Goal: Transaction & Acquisition: Obtain resource

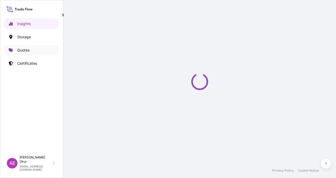
click at [37, 47] on link "Quotes" at bounding box center [31, 50] width 54 height 11
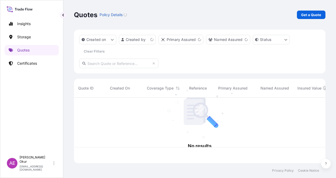
scroll to position [64, 247]
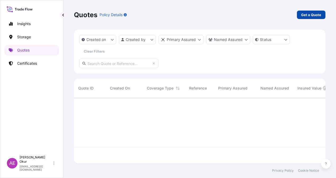
click at [322, 17] on link "Get a Quote" at bounding box center [311, 15] width 29 height 8
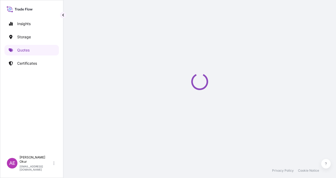
scroll to position [8, 0]
select select "Ocean Vessel"
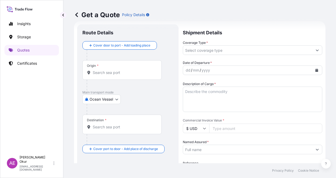
click at [109, 73] on input "Origin *" at bounding box center [124, 72] width 62 height 5
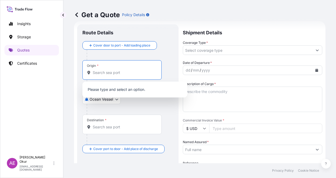
paste input "AL-JUBAIL"
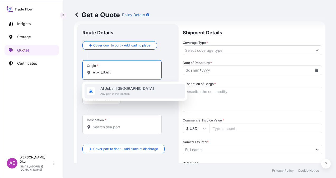
click at [119, 89] on span "Al Jubail [GEOGRAPHIC_DATA]" at bounding box center [127, 88] width 54 height 5
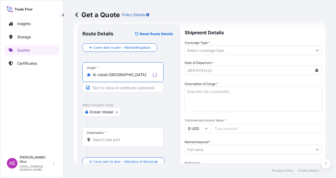
type input "Al Jubail [GEOGRAPHIC_DATA]"
click at [127, 87] on input "Text to appear on certificate" at bounding box center [122, 88] width 81 height 10
paste input "AL-JUBAIL"
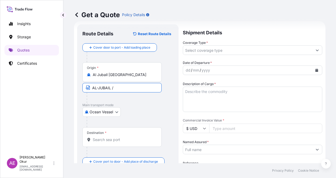
paste input "[GEOGRAPHIC_DATA]"
type input "AL-JUBAIL / [GEOGRAPHIC_DATA]"
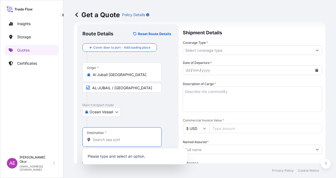
drag, startPoint x: 107, startPoint y: 138, endPoint x: 104, endPoint y: 138, distance: 3.2
click at [106, 138] on input "Destination *" at bounding box center [124, 139] width 62 height 5
paste input "IZMIR"
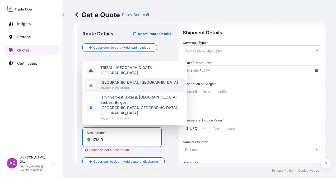
click at [125, 85] on span "[GEOGRAPHIC_DATA], [GEOGRAPHIC_DATA]" at bounding box center [139, 82] width 78 height 5
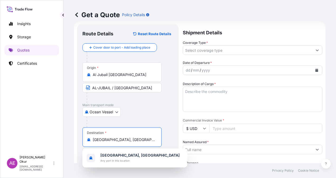
paste input "[GEOGRAPHIC_DATA]"
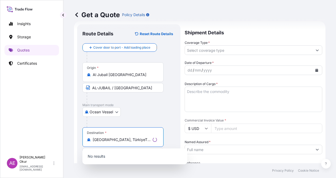
type input "[GEOGRAPHIC_DATA], [GEOGRAPHIC_DATA]"
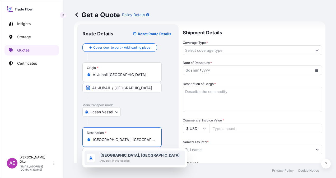
click at [114, 154] on b "[GEOGRAPHIC_DATA], [GEOGRAPHIC_DATA]" at bounding box center [139, 155] width 79 height 4
click at [120, 157] on b "[GEOGRAPHIC_DATA], [GEOGRAPHIC_DATA]" at bounding box center [139, 155] width 79 height 4
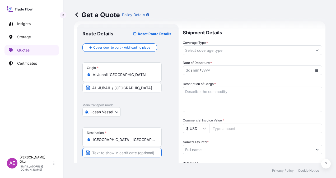
click at [113, 156] on input "Text to appear on certificate" at bounding box center [121, 153] width 79 height 10
paste input "IZMIR"
paste input "[GEOGRAPHIC_DATA]"
type input "IZMIR / [GEOGRAPHIC_DATA]"
click at [207, 55] on div "Shipment Details Coverage Type * Date of Departure * dd / mm / yyyy Cargo Categ…" at bounding box center [252, 140] width 139 height 233
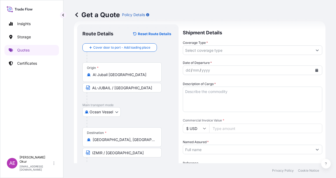
click at [208, 52] on input "Coverage Type *" at bounding box center [247, 50] width 129 height 10
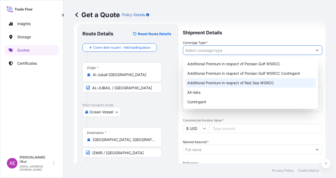
click at [196, 90] on div "All risks" at bounding box center [250, 93] width 131 height 10
type input "All risks"
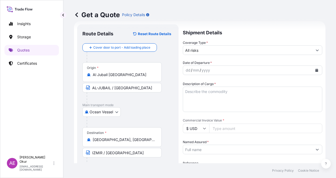
click at [189, 64] on span "Date of Departure *" at bounding box center [197, 62] width 29 height 5
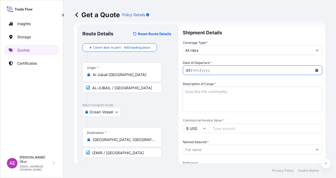
click at [189, 69] on div "dd" at bounding box center [188, 70] width 6 height 6
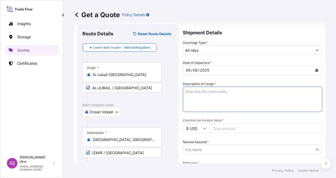
click at [236, 94] on textarea "Description of Cargo *" at bounding box center [252, 99] width 139 height 25
paste textarea "POLYPROPYLENE HOMOPOLYMER (H3030T)"
type textarea "POLYPROPYLENE HOMOPOLYMER (H3030T)"
click at [226, 122] on span "Commercial Invoice Value *" at bounding box center [252, 120] width 139 height 4
click at [226, 124] on input "Commercial Invoice Value *" at bounding box center [265, 129] width 113 height 10
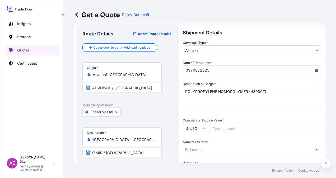
paste input "551306.25"
type input "551306.25"
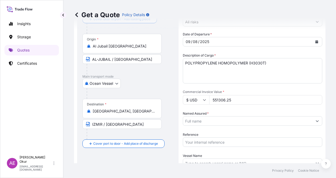
scroll to position [61, 0]
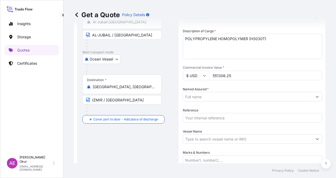
click at [241, 116] on input "Reference" at bounding box center [252, 118] width 139 height 10
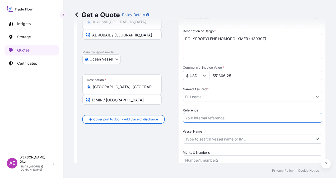
click at [246, 139] on input "Vessel Name" at bounding box center [247, 139] width 129 height 10
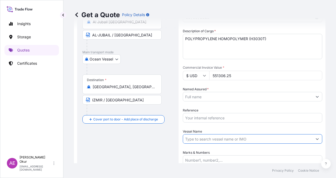
click at [220, 92] on div at bounding box center [252, 97] width 139 height 10
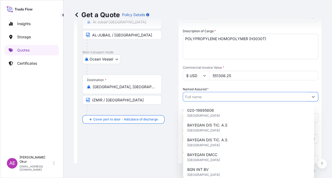
click at [219, 97] on input "Named Assured *" at bounding box center [245, 97] width 125 height 10
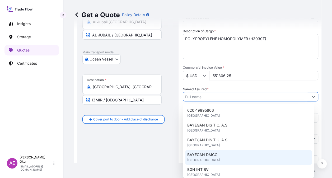
click at [204, 158] on span "[GEOGRAPHIC_DATA]" at bounding box center [203, 159] width 32 height 5
type input "BAYEGAN DMCC"
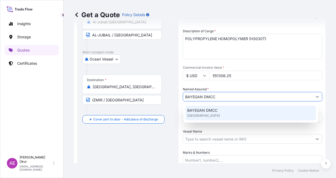
click at [234, 113] on div "BAYEGAN DMCC [GEOGRAPHIC_DATA]" at bounding box center [250, 113] width 131 height 15
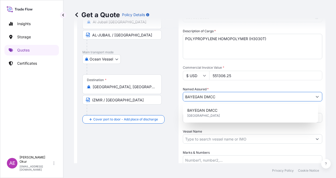
click at [225, 139] on input "Vessel Name" at bounding box center [247, 139] width 129 height 10
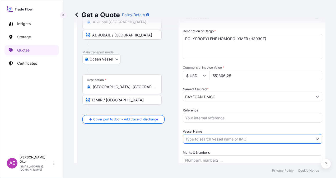
paste input "CMA CGM DIAMOND"
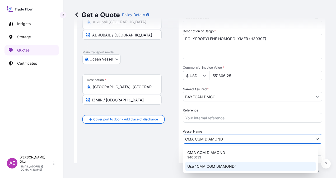
click at [227, 164] on p "Use "CMA CGM DIAMOND"" at bounding box center [211, 166] width 49 height 5
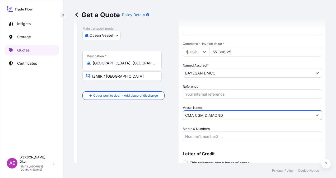
scroll to position [105, 0]
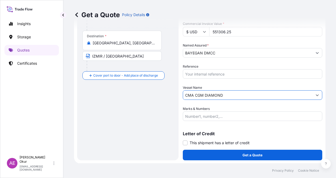
type input "CMA CGM DIAMOND"
click at [213, 113] on input "Marks & Numbers" at bounding box center [252, 116] width 139 height 10
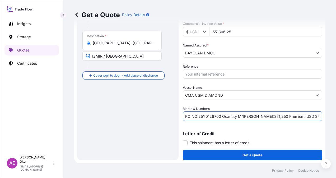
drag, startPoint x: 198, startPoint y: 115, endPoint x: 220, endPoint y: 116, distance: 21.7
click at [220, 116] on input "PO NO:25Y0126700 Quantity M/[PERSON_NAME]:371,250 Premium: USD 34,36" at bounding box center [252, 116] width 139 height 10
paste input "65"
drag, startPoint x: 252, startPoint y: 115, endPoint x: 266, endPoint y: 116, distance: 13.7
click at [266, 116] on input "PO NO:25Y0165700 Quantity M/[PERSON_NAME]:371,250 Premium: USD 34,36" at bounding box center [252, 116] width 139 height 10
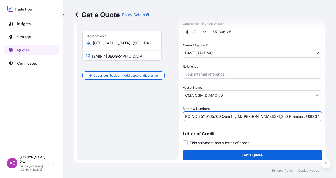
paste input "495,000"
drag, startPoint x: 294, startPoint y: 114, endPoint x: 311, endPoint y: 114, distance: 17.2
click at [302, 114] on input "PO NO:25Y0165700 Quantity M/[PERSON_NAME]:495,000 Premium: USD 34,36" at bounding box center [252, 116] width 139 height 10
click at [304, 118] on input "PO NO:25Y0165700 Quantity M/[PERSON_NAME]:495,000 Premium: USD 34,36" at bounding box center [252, 116] width 139 height 10
drag, startPoint x: 306, startPoint y: 115, endPoint x: 293, endPoint y: 115, distance: 13.5
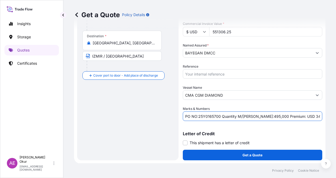
click at [293, 115] on input "PO NO:25Y0165700 Quantity M/[PERSON_NAME]:495,000 Premium: USD 34,36" at bounding box center [252, 116] width 139 height 10
paste input "115,77"
type input "PO NO:25Y0165700 Quantity M/[PERSON_NAME]:495,000 Premium: USD 115,77"
click at [246, 155] on p "Get a Quote" at bounding box center [253, 154] width 20 height 5
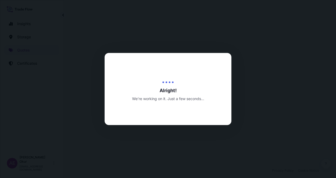
select select "Ocean Vessel"
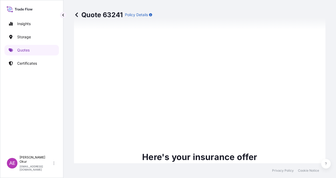
type input "[DATE]"
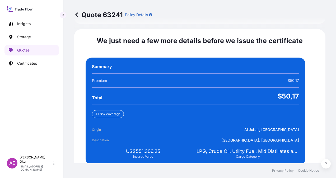
scroll to position [1015, 0]
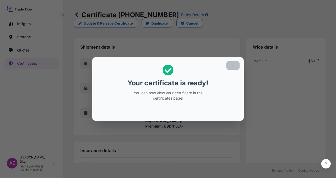
click at [233, 62] on button "button" at bounding box center [232, 65] width 13 height 8
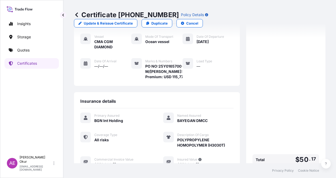
scroll to position [122, 0]
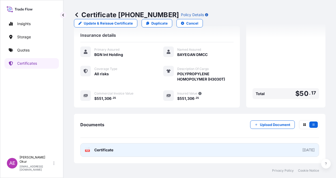
click at [100, 149] on span "Certificate" at bounding box center [103, 149] width 19 height 5
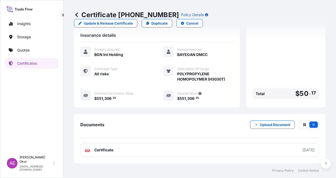
click at [231, 9] on div "Certificate [PHONE_NUMBER] Policy Details Update & Reissue Certificate Duplicat…" at bounding box center [200, 19] width 252 height 38
click at [133, 21] on p "Update & Reissue Certificate" at bounding box center [108, 23] width 49 height 5
select select "Ocean Vessel"
select select "32026"
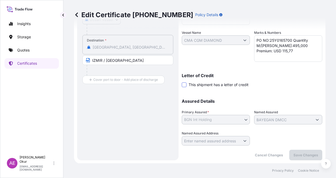
click at [184, 85] on span at bounding box center [184, 84] width 5 height 5
click at [182, 82] on input "This shipment has a letter of credit" at bounding box center [182, 82] width 0 height 0
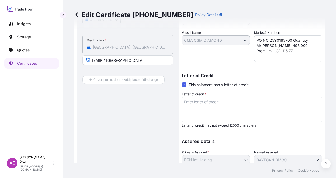
drag, startPoint x: 220, startPoint y: 100, endPoint x: 216, endPoint y: 98, distance: 3.8
click at [218, 100] on textarea "Letter of credit *" at bounding box center [252, 109] width 141 height 25
paste textarea "3- INSURANCE POLICY IN 1 ORIGINAL 1 COPY ISSUED OR ENDORSED TO THE ORDER OF TUR…"
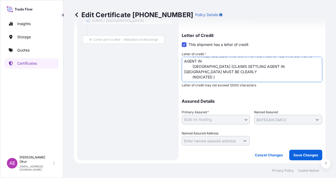
scroll to position [157, 0]
type textarea "3- INSURANCE POLICY IN 1 ORIGINAL 1 COPY ISSUED OR ENDORSED TO THE ORDER OF TUR…"
click at [301, 150] on button "Save Changes" at bounding box center [305, 155] width 33 height 11
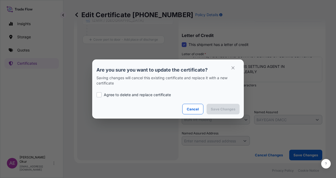
click at [136, 91] on div "Agree to delete and replace certificate" at bounding box center [167, 95] width 143 height 18
click at [141, 95] on p "Agree to delete and replace certificate" at bounding box center [137, 94] width 67 height 5
checkbox input "true"
click at [226, 106] on button "Save Changes" at bounding box center [223, 109] width 33 height 11
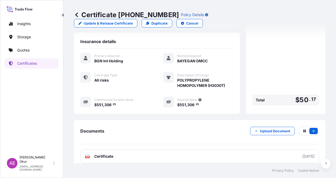
scroll to position [257, 0]
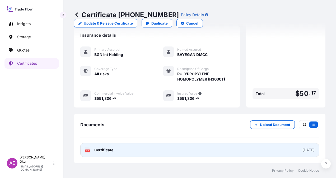
click at [105, 148] on span "Certificate" at bounding box center [103, 149] width 19 height 5
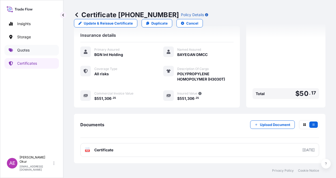
click at [24, 52] on p "Quotes" at bounding box center [23, 50] width 12 height 5
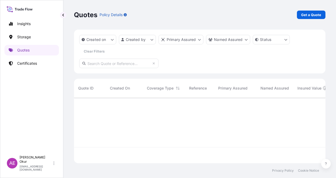
scroll to position [64, 247]
click at [311, 16] on p "Get a Quote" at bounding box center [311, 14] width 20 height 5
select select "Ocean Vessel"
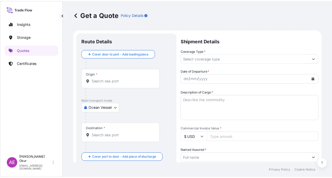
scroll to position [8, 0]
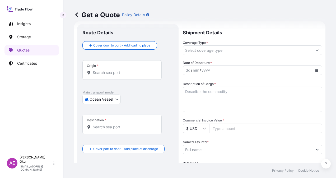
click at [108, 101] on body "Insights Storage Quotes Certificates AE Alp Eren Okur [EMAIL_ADDRESS][DOMAIN_NA…" at bounding box center [168, 89] width 336 height 178
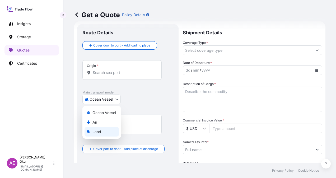
click at [101, 131] on div "Land" at bounding box center [102, 132] width 34 height 10
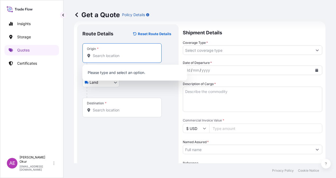
click at [105, 54] on input "Origin *" at bounding box center [124, 55] width 62 height 5
paste input "ANGLEUR"
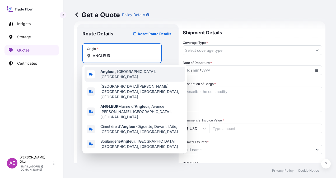
click at [117, 73] on span "[GEOGRAPHIC_DATA] , [GEOGRAPHIC_DATA], [GEOGRAPHIC_DATA]" at bounding box center [141, 74] width 83 height 11
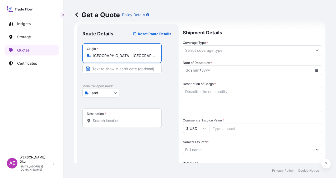
type input "[GEOGRAPHIC_DATA], [GEOGRAPHIC_DATA], [GEOGRAPHIC_DATA]"
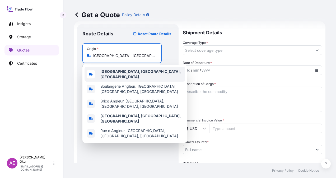
click at [132, 77] on div "[GEOGRAPHIC_DATA], [GEOGRAPHIC_DATA], [GEOGRAPHIC_DATA]" at bounding box center [135, 74] width 101 height 15
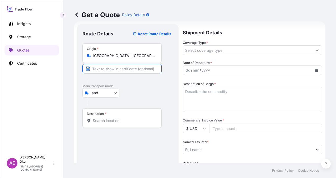
click at [120, 67] on input "Text to appear on certificate" at bounding box center [121, 69] width 79 height 10
paste input "ANGLEUR"
paste input "[GEOGRAPHIC_DATA]"
type input "ANGLEUR / [GEOGRAPHIC_DATA]"
click at [106, 121] on input "Destination *" at bounding box center [124, 120] width 62 height 5
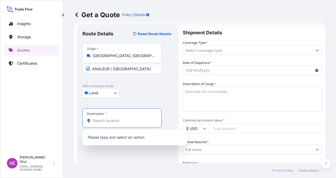
paste input "[GEOGRAPHIC_DATA]"
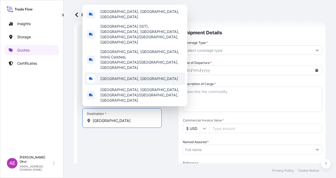
click at [116, 81] on span "[GEOGRAPHIC_DATA], [GEOGRAPHIC_DATA]" at bounding box center [139, 78] width 78 height 5
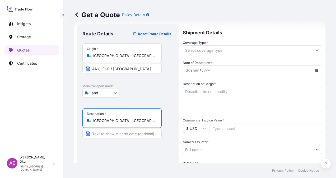
type input "[GEOGRAPHIC_DATA], [GEOGRAPHIC_DATA]"
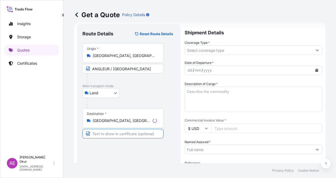
click at [111, 130] on input "Text to appear on certificate" at bounding box center [122, 134] width 81 height 10
paste input "[GEOGRAPHIC_DATA]"
type input "[GEOGRAPHIC_DATA] / [GEOGRAPHIC_DATA]"
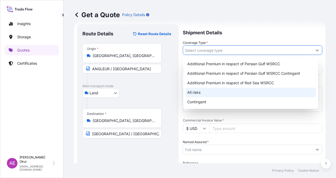
click at [194, 92] on div "All risks" at bounding box center [250, 93] width 131 height 10
type input "All risks"
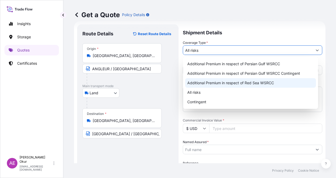
click at [196, 94] on div "All risks" at bounding box center [250, 93] width 131 height 10
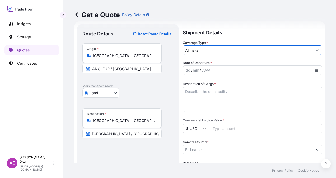
click at [188, 70] on div "dd" at bounding box center [188, 70] width 6 height 6
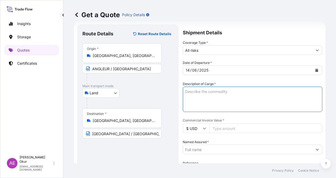
click at [220, 91] on textarea "Description of Cargo *" at bounding box center [252, 99] width 139 height 25
paste textarea "ZINC DUST 4P32"
type textarea "ZINC DUST 4P32"
click at [203, 127] on icon at bounding box center [204, 128] width 3 height 3
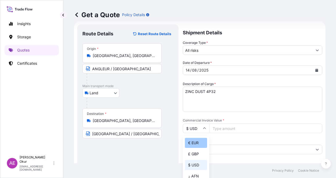
click at [199, 140] on div "€ EUR" at bounding box center [196, 143] width 22 height 10
type input "€ EUR"
click at [256, 127] on input "Commercial Invoice Value *" at bounding box center [265, 129] width 113 height 10
paste input "11995.5"
type input "11995.5"
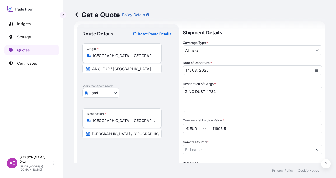
click at [220, 152] on input "Named Assured *" at bounding box center [247, 150] width 129 height 10
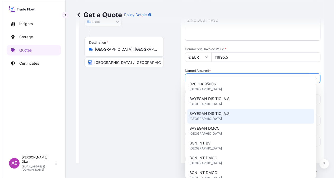
scroll to position [88, 0]
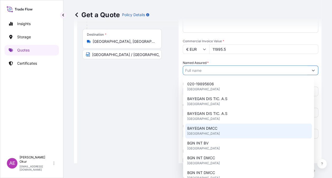
click at [213, 130] on span "BAYEGAN DMCC" at bounding box center [202, 128] width 30 height 5
type input "BAYEGAN DMCC"
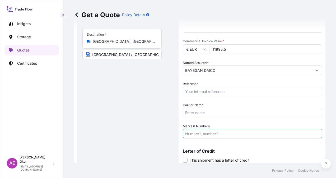
click at [205, 133] on input "Marks & Numbers" at bounding box center [252, 134] width 139 height 10
drag, startPoint x: 199, startPoint y: 134, endPoint x: 220, endPoint y: 134, distance: 21.4
click at [220, 134] on input "PO NO:25Y0126700 Quantity M/[PERSON_NAME]:371,250 Premium: USD 34,36" at bounding box center [252, 134] width 139 height 10
paste input "391"
drag, startPoint x: 252, startPoint y: 134, endPoint x: 263, endPoint y: 135, distance: 11.9
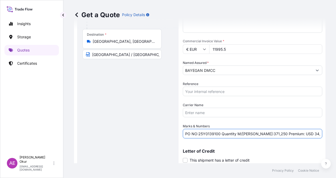
click at [263, 135] on input "PO NO:25Y0139100 Quantity M/[PERSON_NAME]:371,250 Premium: USD 34,36" at bounding box center [252, 134] width 139 height 10
paste input ",00"
drag, startPoint x: 288, startPoint y: 134, endPoint x: 302, endPoint y: 135, distance: 13.8
click at [302, 135] on input "PO NO:25Y0139100 Quantity M/[PERSON_NAME]:3,000 Premium: USD 34,36" at bounding box center [252, 134] width 139 height 10
paste input "1,32"
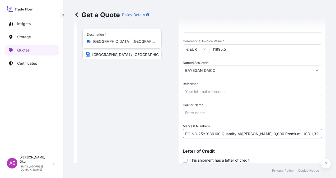
drag, startPoint x: 287, startPoint y: 133, endPoint x: 280, endPoint y: 134, distance: 8.1
click at [280, 134] on input "PO NO:25Y0139100 Quantity M/[PERSON_NAME]:3,000 Premium: USD 1,32" at bounding box center [252, 134] width 139 height 10
type input "PO NO:25Y0139100 Quantity M/[PERSON_NAME]:3,000 Premium: EUR 1,32"
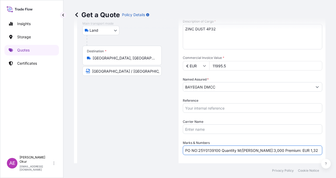
scroll to position [105, 0]
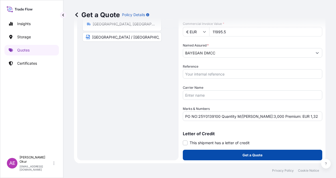
click at [234, 154] on button "Get a Quote" at bounding box center [252, 155] width 139 height 11
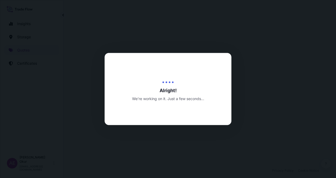
select select "Land"
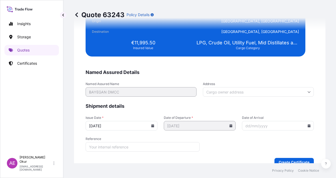
scroll to position [1043, 0]
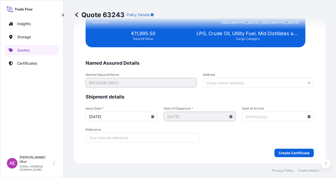
click at [271, 149] on div "Create Certificate" at bounding box center [200, 153] width 228 height 8
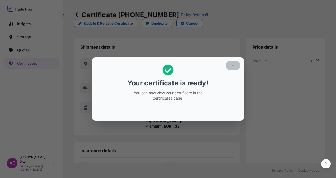
click at [234, 65] on icon "button" at bounding box center [233, 65] width 5 height 5
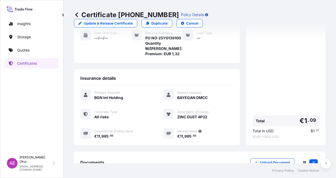
scroll to position [101, 0]
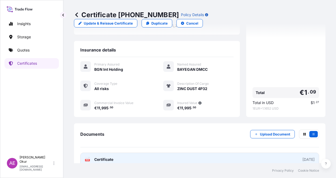
click at [106, 154] on link "PDF Certificate [DATE]" at bounding box center [199, 160] width 239 height 14
